Goal: Information Seeking & Learning: Check status

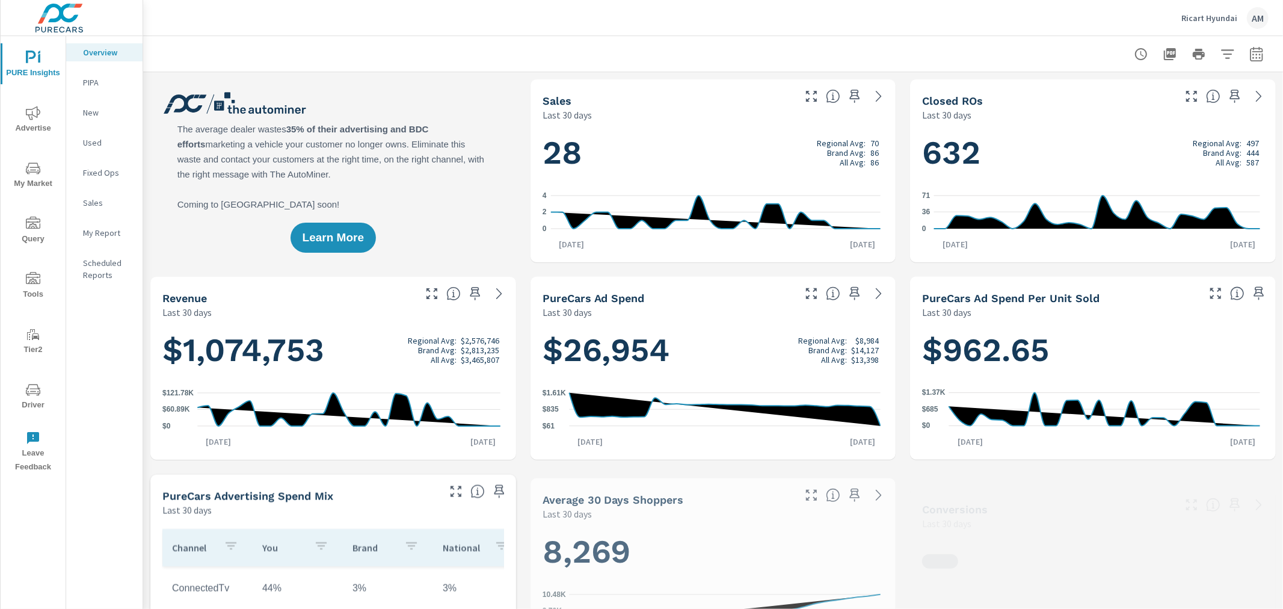
click at [30, 118] on icon "nav menu" at bounding box center [33, 113] width 14 height 14
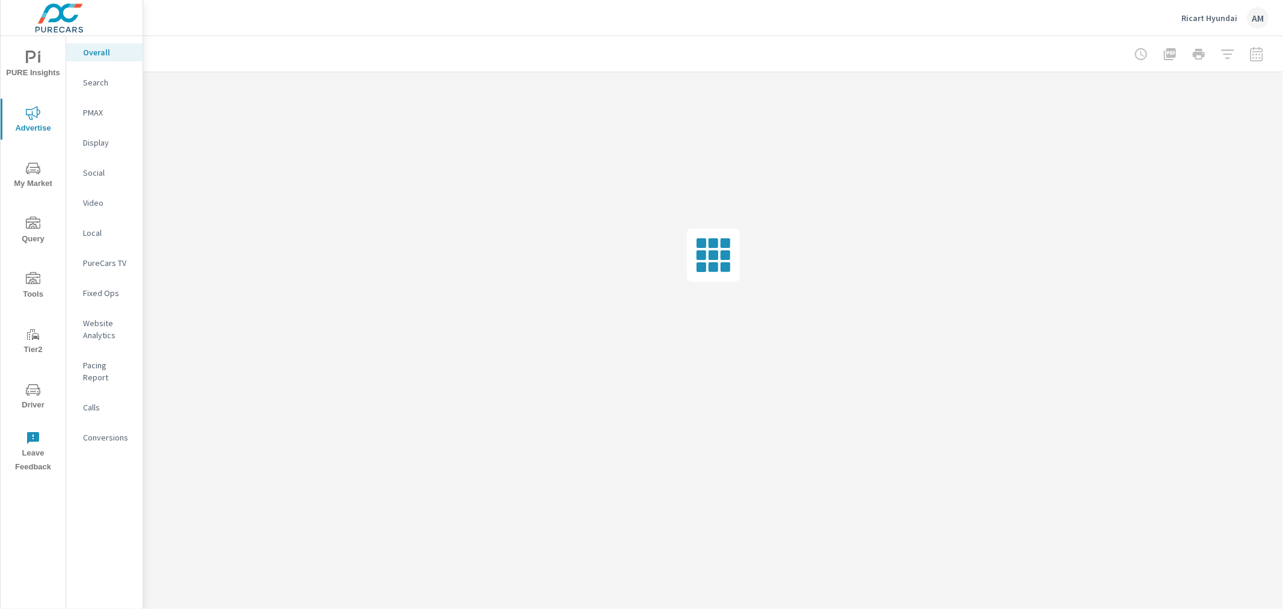
click at [111, 260] on p "PureCars TV" at bounding box center [108, 263] width 50 height 12
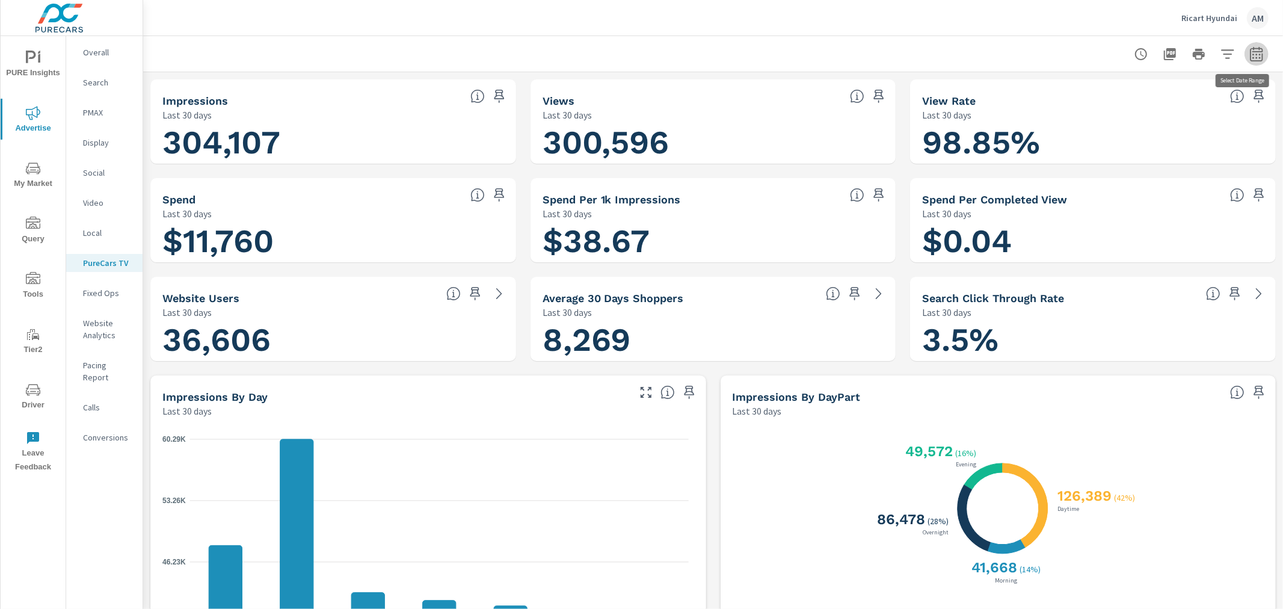
click at [1250, 51] on icon "button" at bounding box center [1256, 53] width 13 height 14
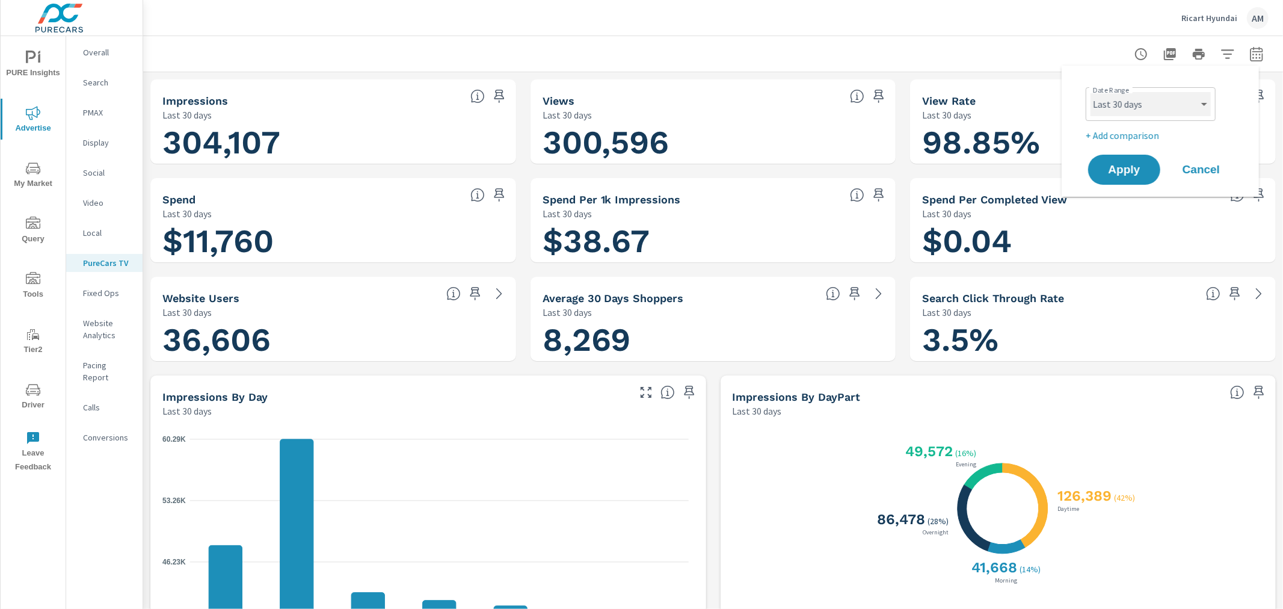
click at [1188, 114] on select "Custom [DATE] Last week Last 7 days Last 14 days Last 30 days Last 45 days Last…" at bounding box center [1151, 104] width 120 height 24
click at [1091, 92] on select "Custom [DATE] Last week Last 7 days Last 14 days Last 30 days Last 45 days Last…" at bounding box center [1151, 104] width 120 height 24
select select "Last week"
click at [1134, 158] on button "Apply" at bounding box center [1124, 169] width 75 height 31
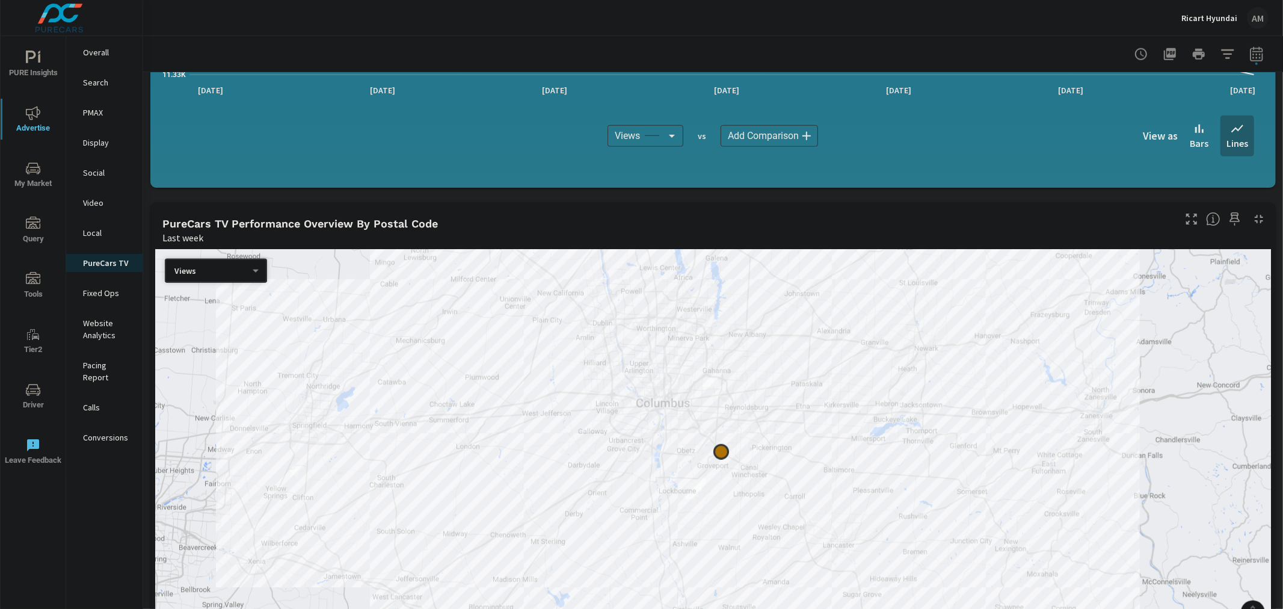
scroll to position [869, 0]
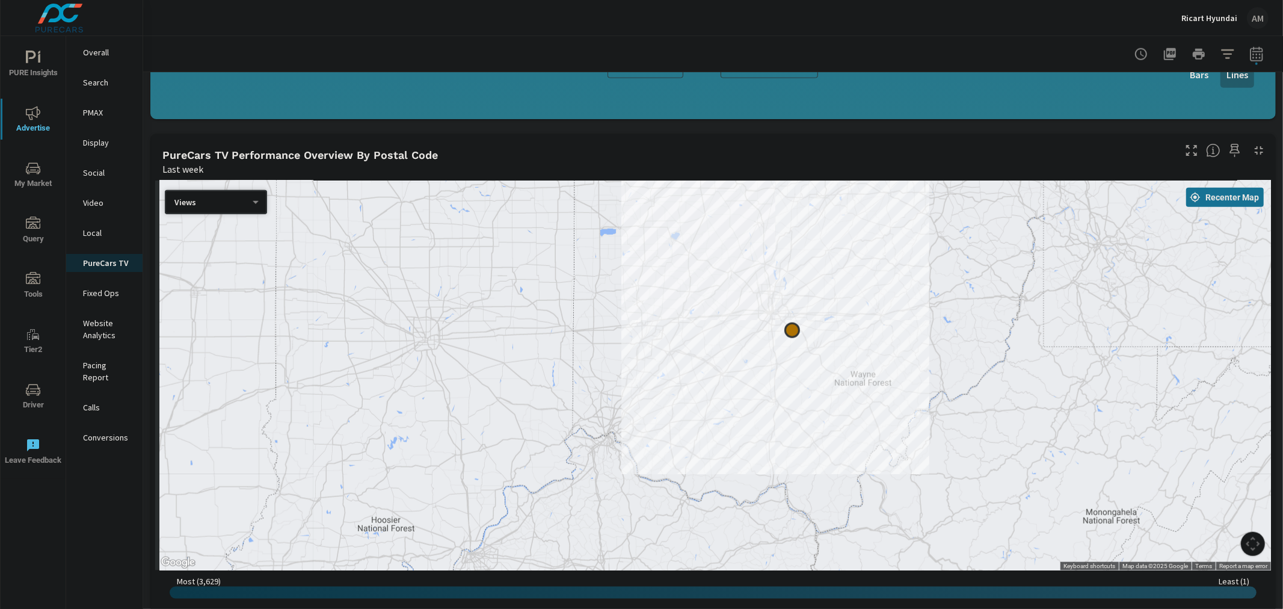
scroll to position [935, 0]
